Goal: Task Accomplishment & Management: Manage account settings

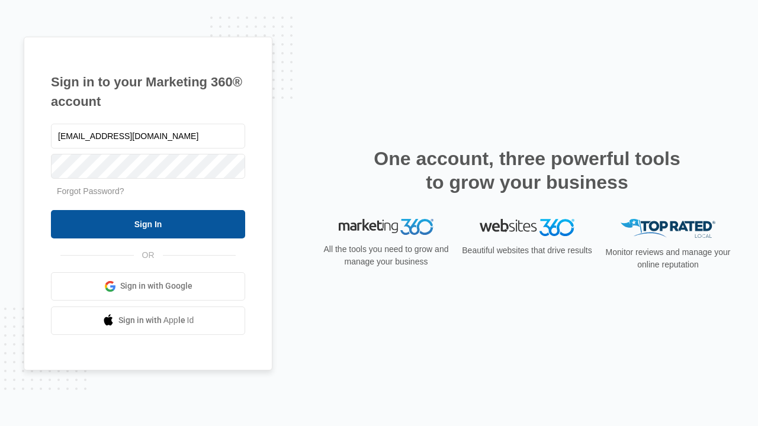
click at [148, 224] on input "Sign In" at bounding box center [148, 224] width 194 height 28
